Goal: Navigation & Orientation: Find specific page/section

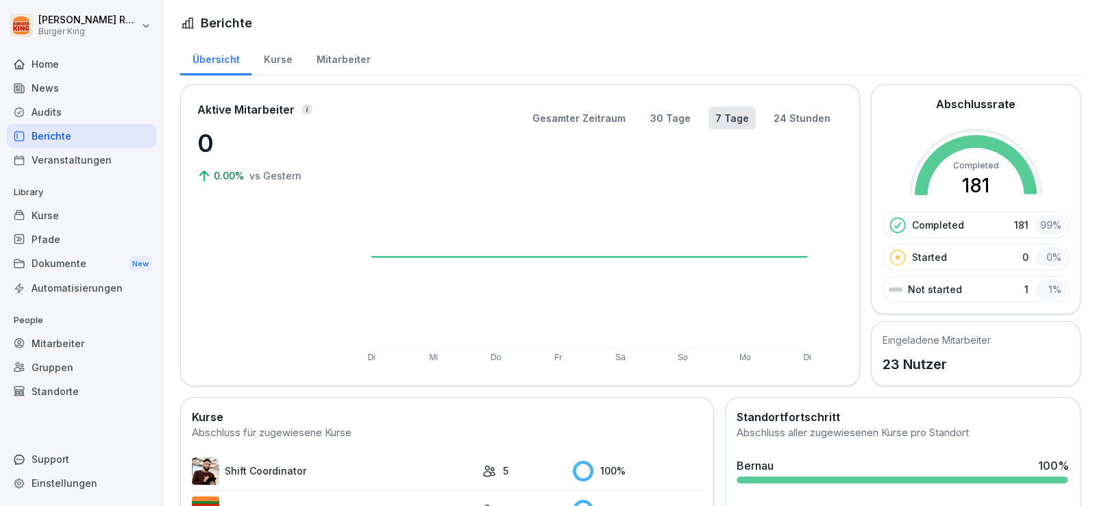
click at [64, 84] on div "News" at bounding box center [81, 88] width 149 height 24
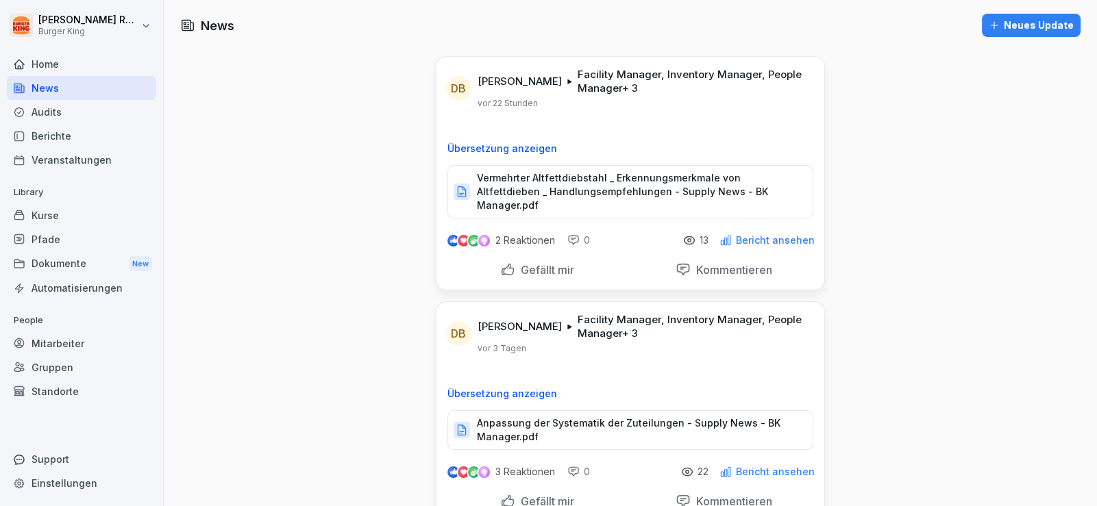
click at [55, 104] on div "Audits" at bounding box center [81, 112] width 149 height 24
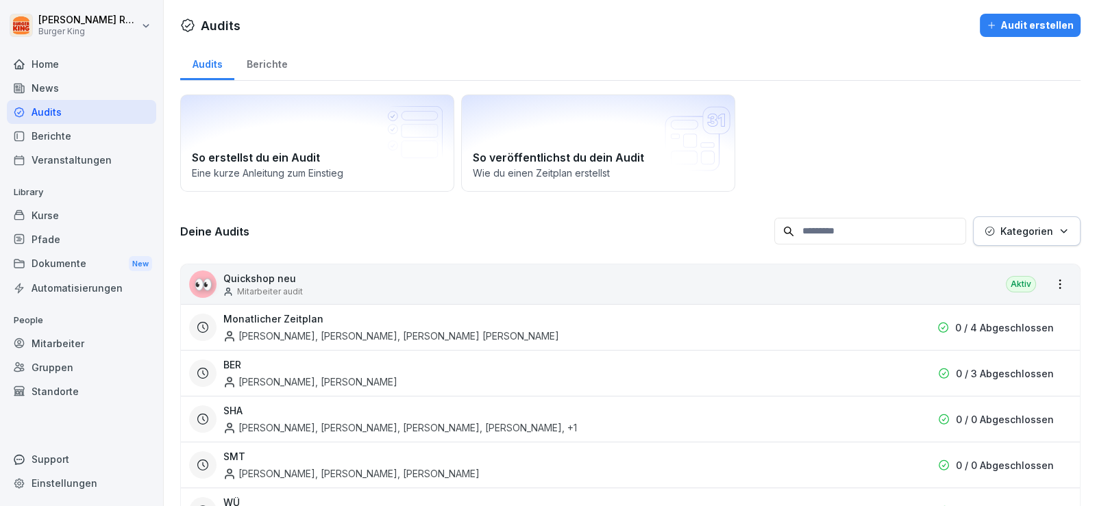
click at [54, 82] on div "News" at bounding box center [81, 88] width 149 height 24
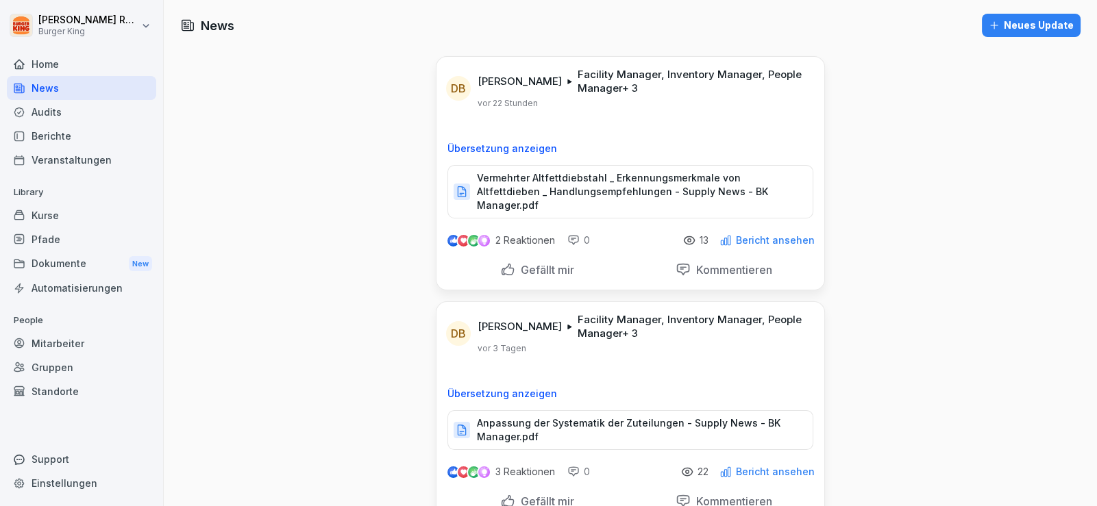
click at [51, 117] on div "Audits" at bounding box center [81, 112] width 149 height 24
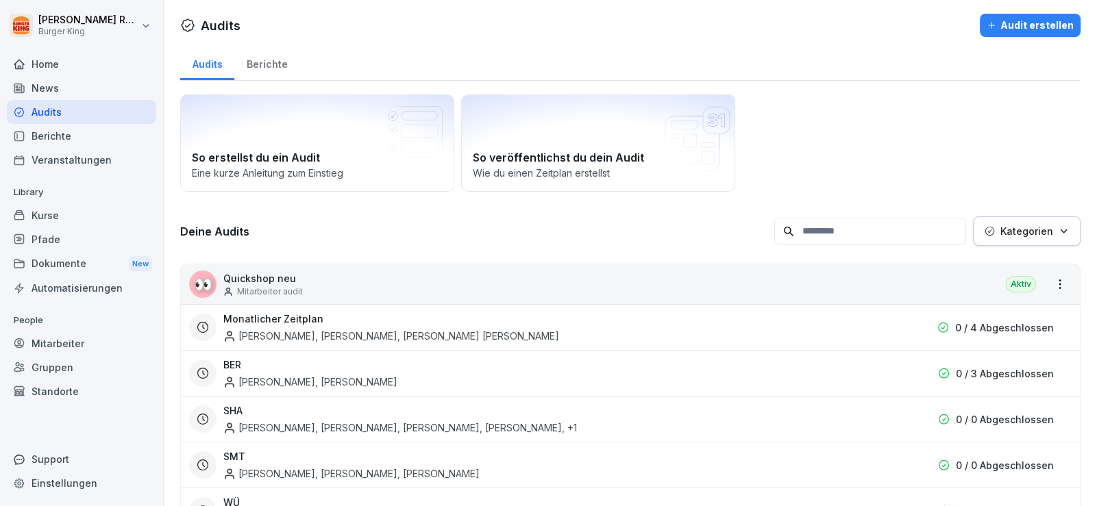
click at [50, 89] on div "News" at bounding box center [81, 88] width 149 height 24
